Goal: Task Accomplishment & Management: Complete application form

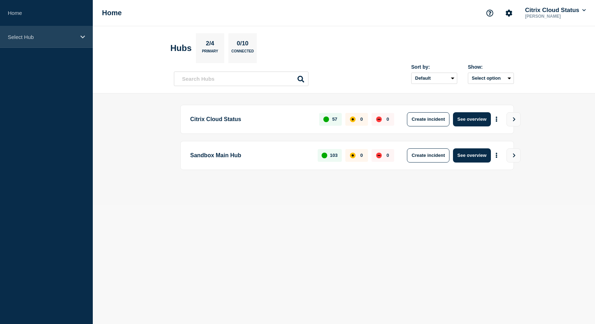
click at [73, 36] on p "Select Hub" at bounding box center [42, 37] width 68 height 6
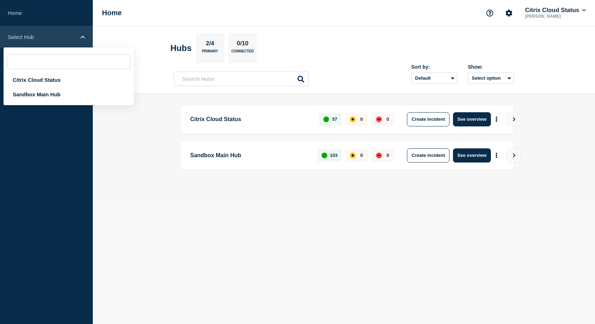
click at [73, 36] on p "Select Hub" at bounding box center [42, 37] width 68 height 6
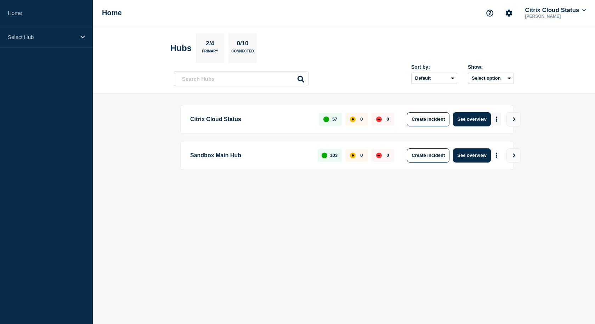
click at [495, 120] on button "More actions" at bounding box center [496, 119] width 9 height 13
click at [495, 140] on button "Create maintenance" at bounding box center [494, 140] width 48 height 6
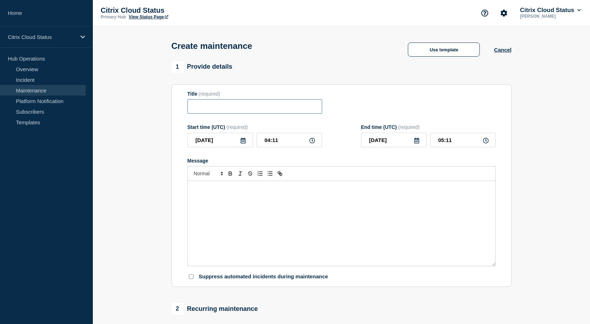
click at [298, 108] on input "Title" at bounding box center [254, 106] width 135 height 15
click at [270, 142] on input "04:11" at bounding box center [289, 140] width 66 height 15
type input "03:11"
type input "04:11"
type input "03:30"
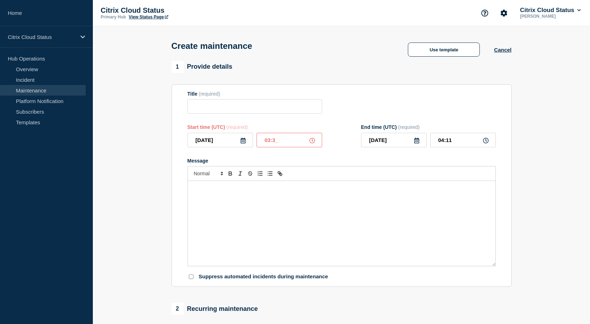
type input "04:30"
click at [242, 143] on icon at bounding box center [243, 141] width 6 height 6
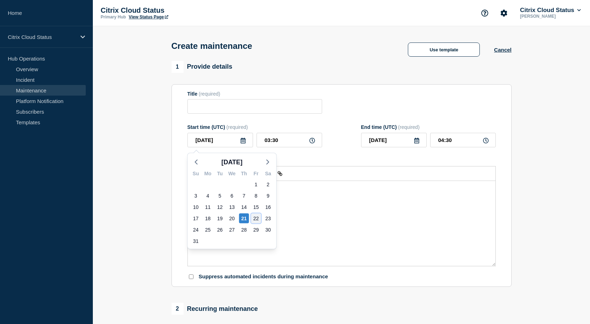
click at [255, 218] on div "22" at bounding box center [256, 219] width 10 height 10
type input "[DATE]"
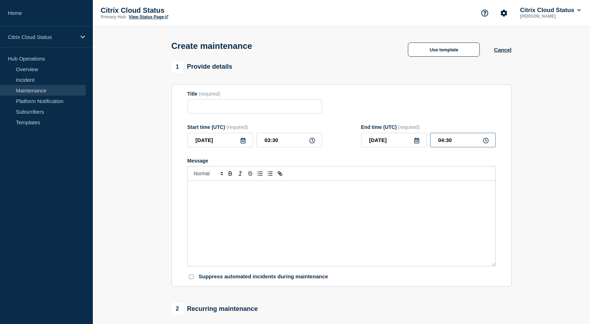
click at [443, 141] on input "04:30" at bounding box center [463, 140] width 66 height 15
type input "05:30"
click at [249, 106] on input "Title" at bounding box center [254, 106] width 135 height 15
paste input "Emergency Maintenance on NetScaler Console (Application Delivery Management) Se…"
drag, startPoint x: 306, startPoint y: 110, endPoint x: 175, endPoint y: 110, distance: 131.4
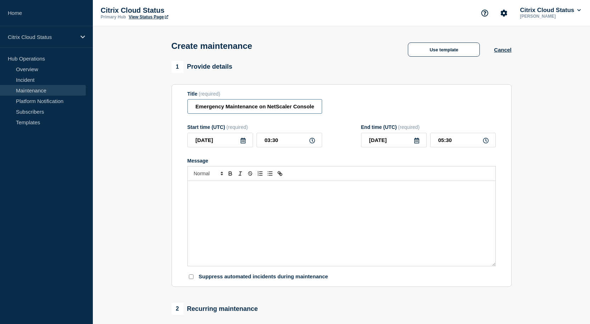
click at [175, 110] on section "Title (required) Emergency Maintenance on NetScaler Console (Application Delive…" at bounding box center [341, 185] width 340 height 203
click at [290, 109] on input "Emergency Maintenance on NetScaler Console (Application Delivery Management) Se…" at bounding box center [254, 106] width 135 height 15
type input "Emergency Maintenance on NetScaler Console (Application Delivery Management) Se…"
click at [252, 206] on div "Message" at bounding box center [341, 223] width 307 height 85
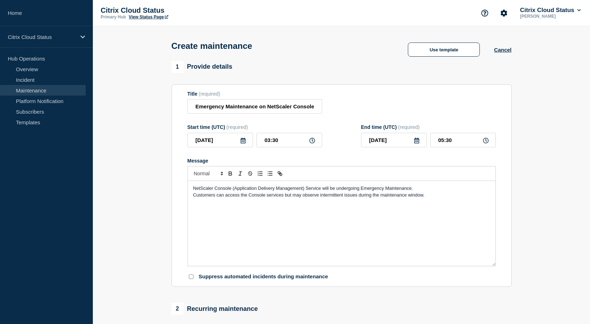
click at [413, 192] on p "NetScaler Console (Application Delivery Management) Service will be undergoing …" at bounding box center [341, 188] width 297 height 6
click at [379, 198] on span "Customers can access the Console services but may observe intermittent issues d…" at bounding box center [308, 194] width 231 height 5
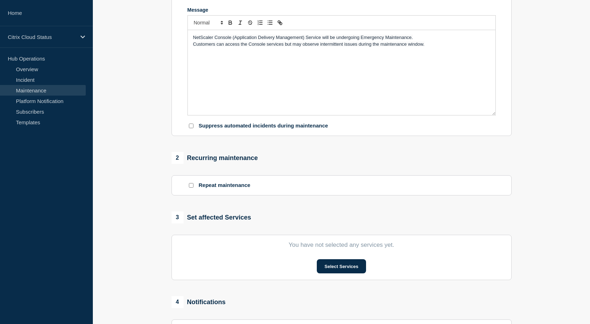
scroll to position [190, 0]
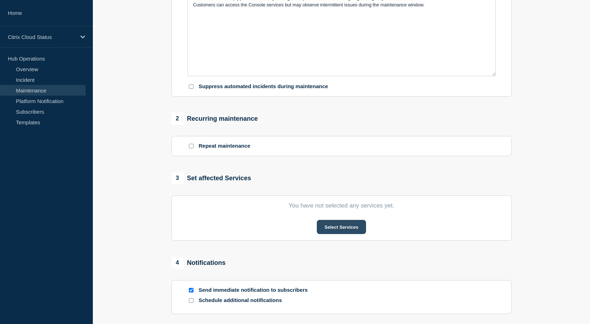
click at [333, 230] on button "Select Services" at bounding box center [341, 227] width 49 height 14
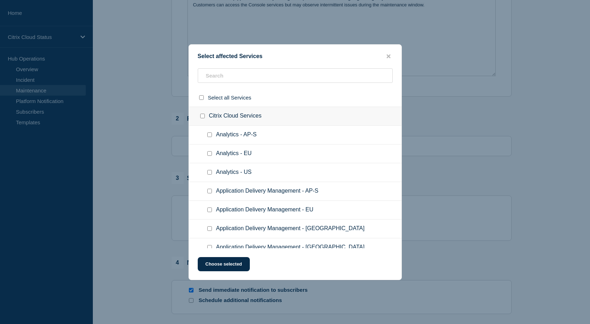
scroll to position [34, 0]
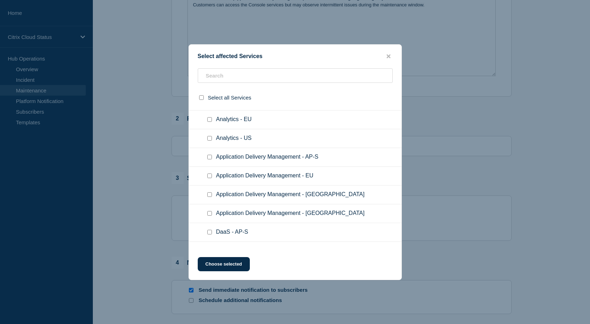
click at [209, 215] on input "Application Delivery Management - US checkbox" at bounding box center [209, 213] width 5 height 5
checkbox input "true"
click at [233, 265] on button "Choose selected" at bounding box center [224, 264] width 52 height 14
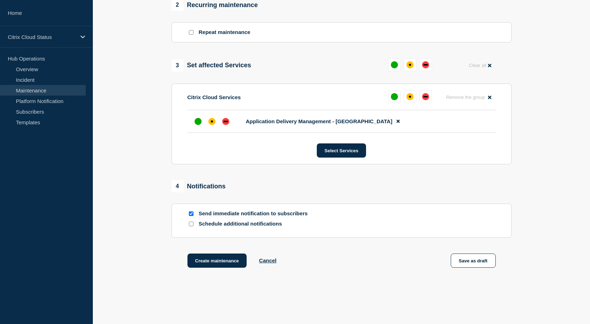
scroll to position [311, 0]
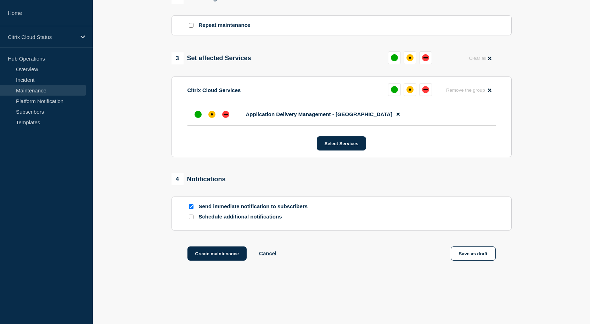
click at [190, 209] on input "Send immediate notification to subscribers" at bounding box center [191, 206] width 5 height 5
checkbox input "false"
click at [377, 273] on div "Create maintenance Cancel Save as draft" at bounding box center [341, 262] width 340 height 32
click at [210, 255] on button "Create maintenance" at bounding box center [216, 253] width 59 height 14
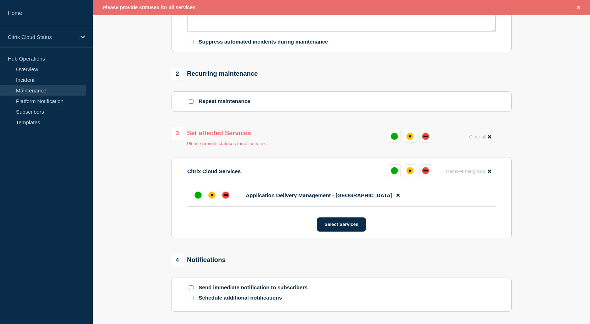
scroll to position [245, 0]
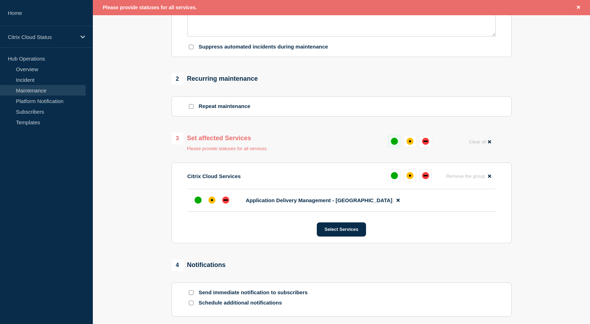
click at [394, 144] on div "up" at bounding box center [394, 141] width 7 height 7
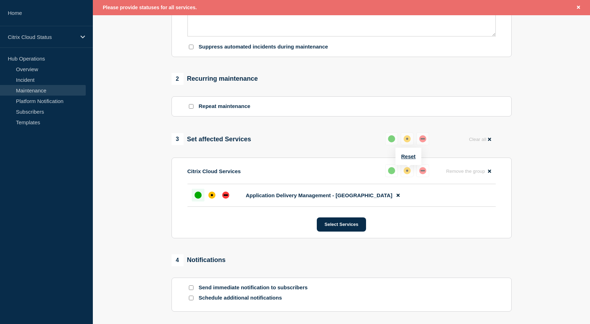
click at [388, 172] on div "up" at bounding box center [391, 170] width 7 height 7
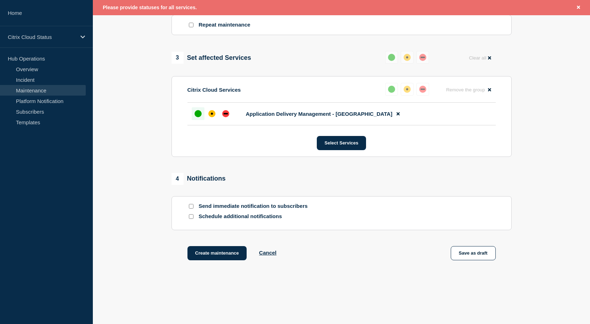
scroll to position [347, 0]
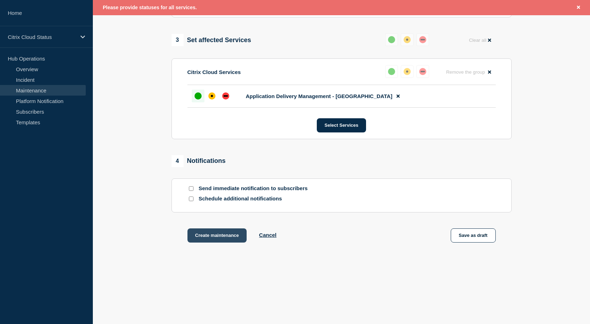
click at [234, 239] on button "Create maintenance" at bounding box center [216, 235] width 59 height 14
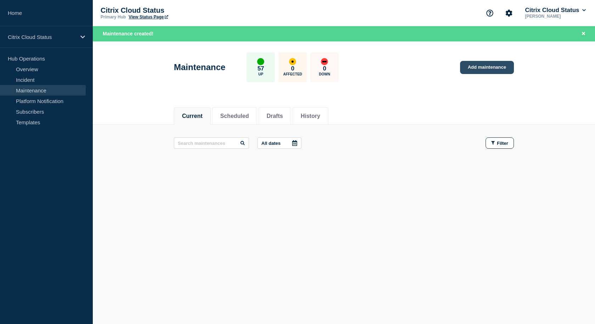
click at [479, 68] on link "Add maintenance" at bounding box center [487, 67] width 54 height 13
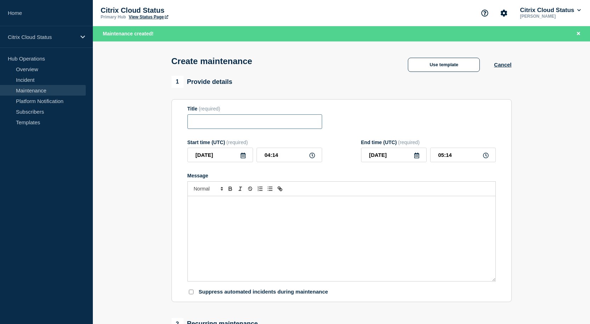
click at [269, 121] on input "Title" at bounding box center [254, 121] width 135 height 15
paste input "Emergency Maintenance on NetScaler Console (Application Delivery Management) Se…"
type input "Emergency Maintenance on NetScaler Console (Application Delivery Management) Se…"
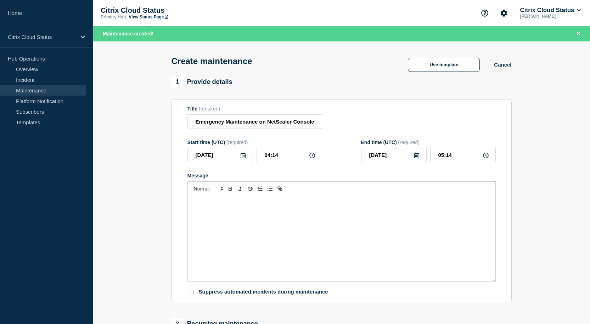
click at [243, 157] on icon at bounding box center [243, 156] width 6 height 6
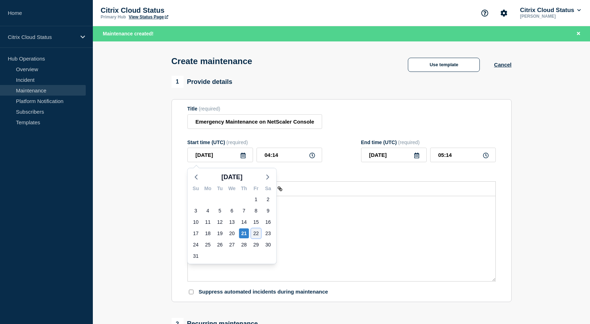
click at [256, 237] on div "22" at bounding box center [256, 233] width 10 height 10
type input "[DATE]"
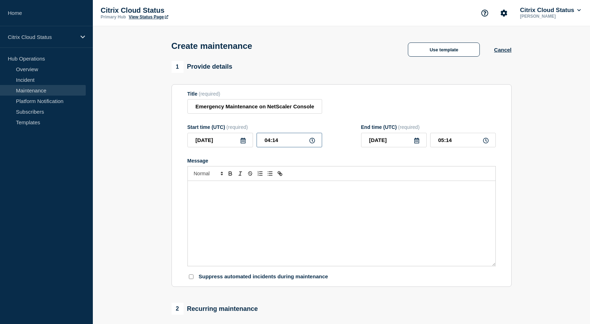
click at [270, 141] on input "04:14" at bounding box center [289, 140] width 66 height 15
type input "06:14"
type input "07:14"
type input "06:30"
click at [443, 143] on input "07:30" at bounding box center [463, 140] width 66 height 15
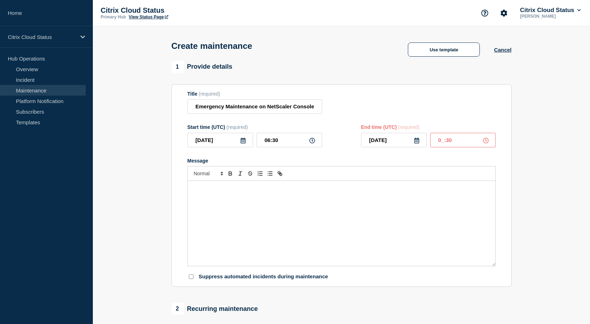
type input "08:30"
click at [369, 203] on div "Message" at bounding box center [341, 223] width 307 height 85
click at [279, 181] on div at bounding box center [341, 173] width 308 height 15
click at [269, 201] on div "Message" at bounding box center [341, 223] width 307 height 85
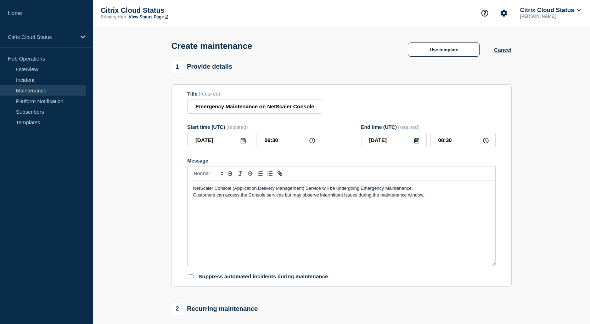
click at [269, 229] on div "NetScaler Console (Application Delivery Management) Service will be undergoing …" at bounding box center [341, 223] width 307 height 85
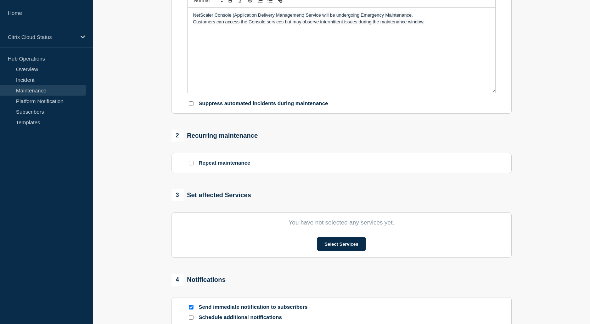
scroll to position [181, 0]
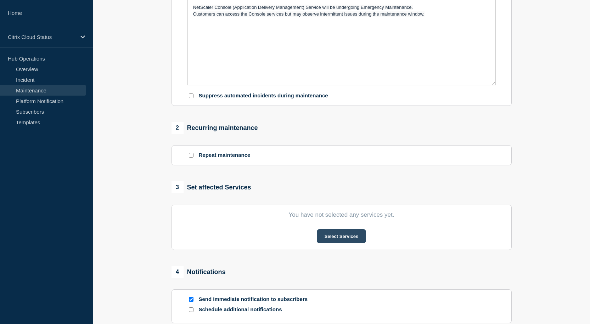
click at [335, 237] on button "Select Services" at bounding box center [341, 236] width 49 height 14
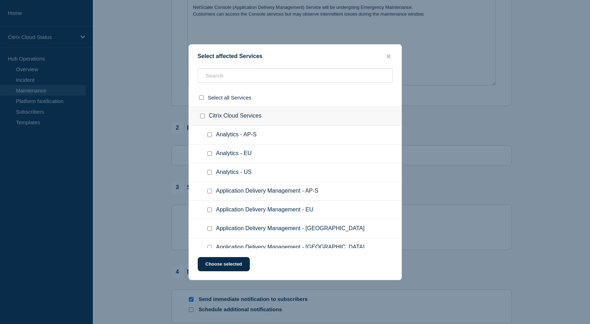
click at [209, 192] on input "Application Delivery Management - AP-S checkbox" at bounding box center [209, 191] width 5 height 5
checkbox input "true"
click at [210, 209] on input "Application Delivery Management - EU checkbox" at bounding box center [209, 210] width 5 height 5
checkbox input "true"
click at [209, 231] on input "Application Delivery Management - Japan checkbox" at bounding box center [209, 228] width 5 height 5
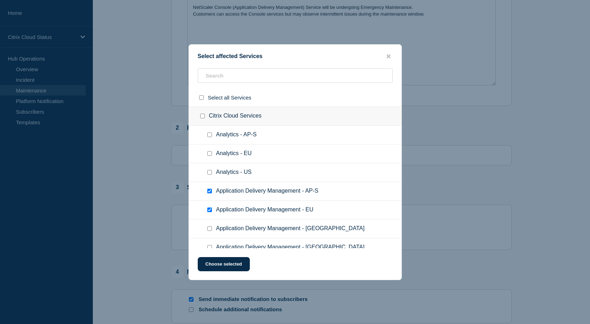
checkbox input "true"
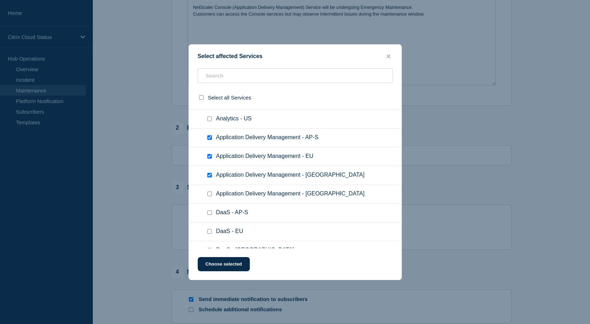
scroll to position [64, 0]
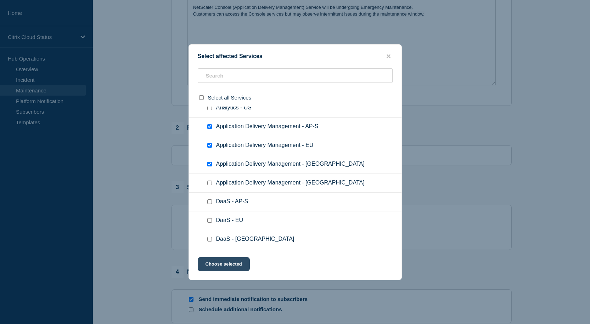
click at [221, 264] on button "Choose selected" at bounding box center [224, 264] width 52 height 14
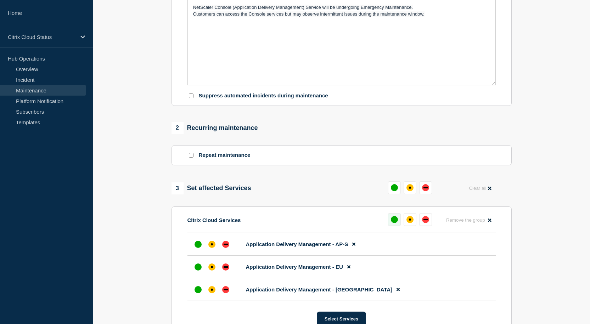
click at [396, 223] on div "up" at bounding box center [394, 219] width 7 height 7
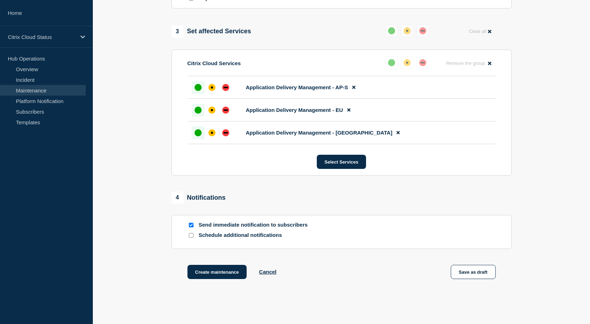
scroll to position [346, 0]
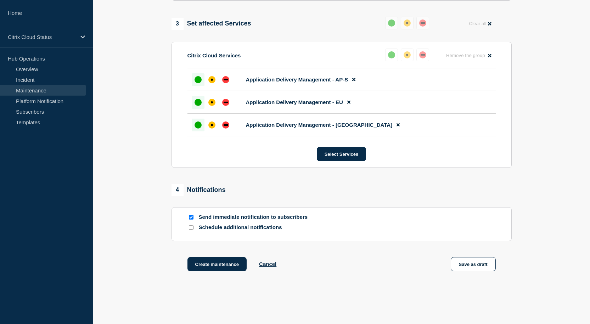
click at [191, 220] on input "Send immediate notification to subscribers" at bounding box center [191, 217] width 5 height 5
checkbox input "false"
click at [209, 267] on button "Create maintenance" at bounding box center [216, 264] width 59 height 14
